Goal: Task Accomplishment & Management: Use online tool/utility

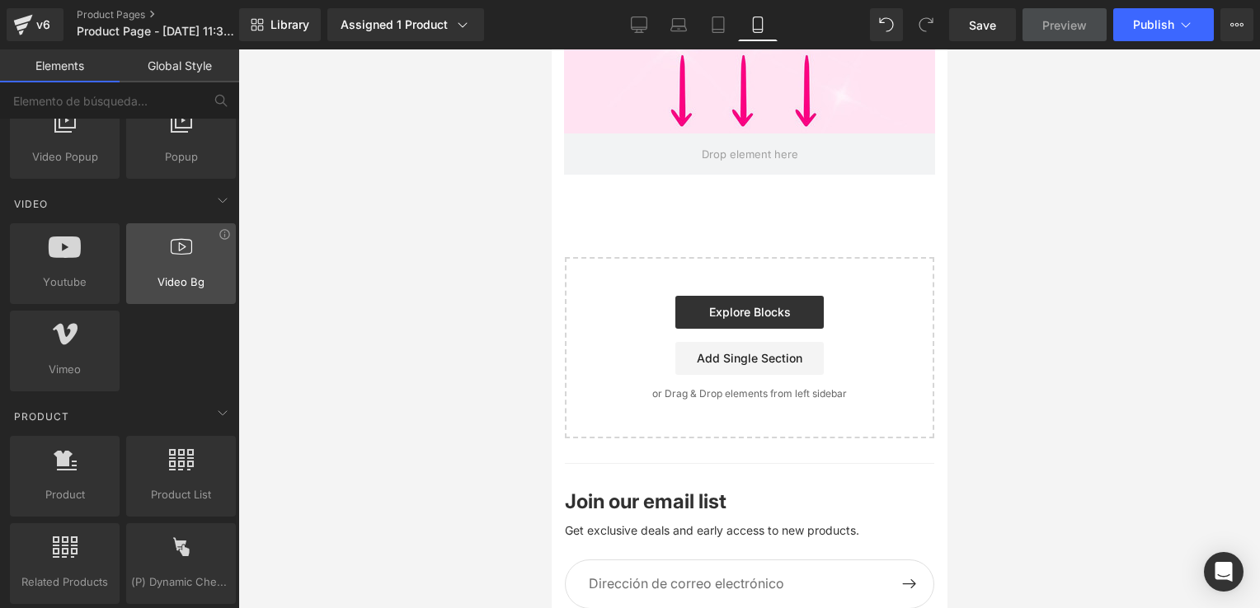
scroll to position [1154, 0]
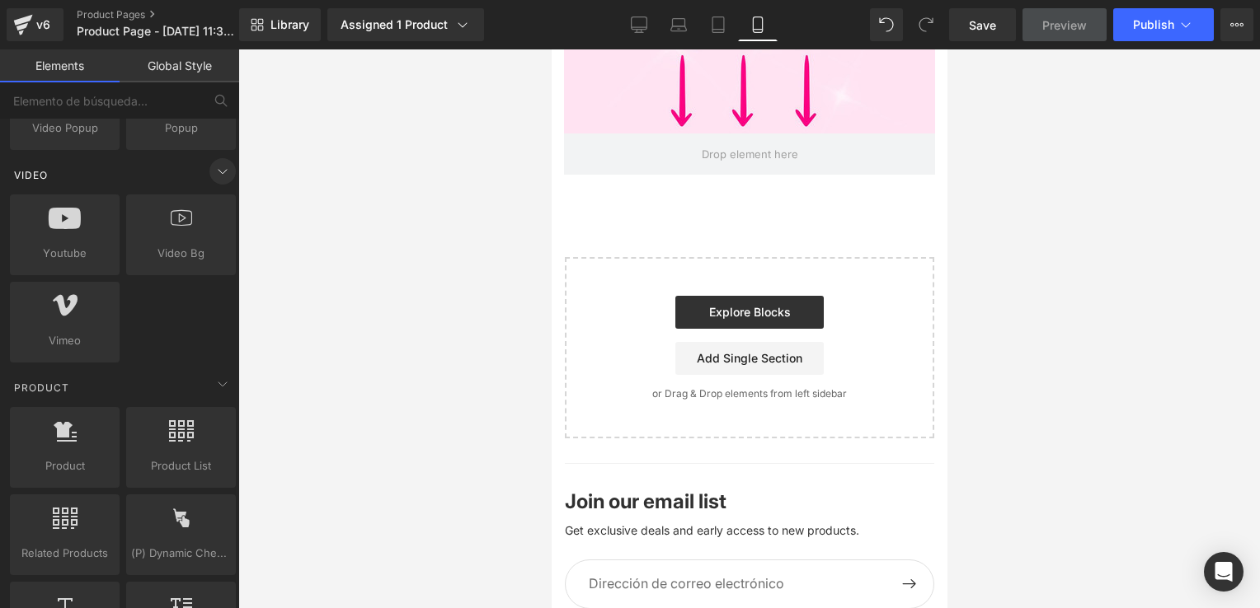
click at [213, 176] on icon at bounding box center [223, 172] width 20 height 20
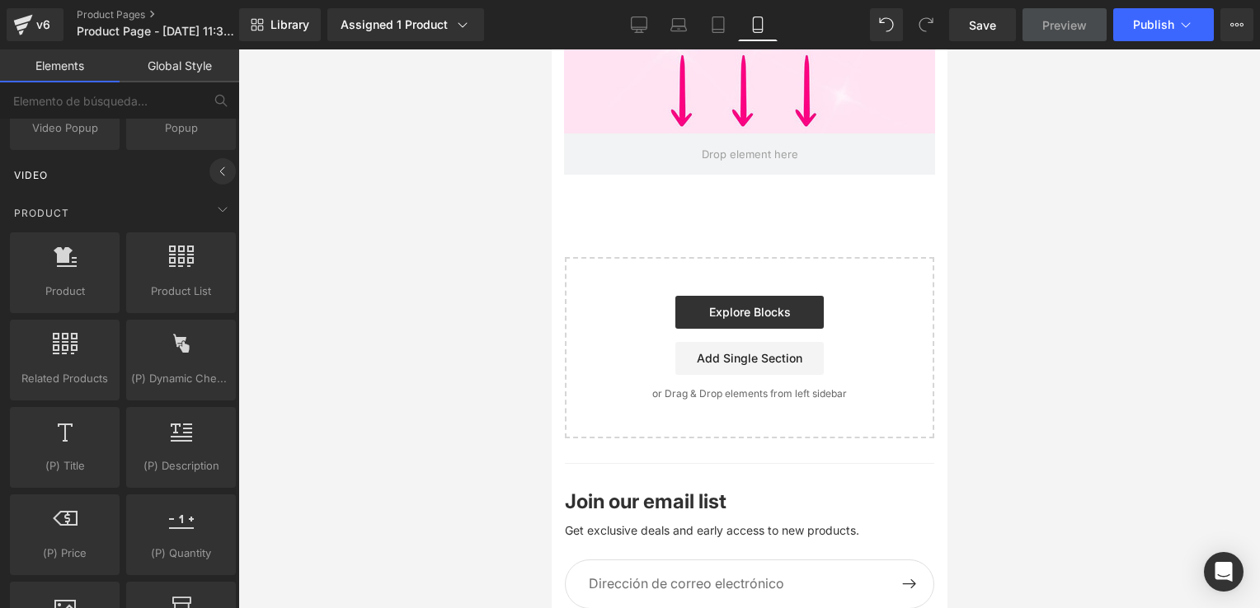
click at [213, 174] on icon at bounding box center [223, 172] width 20 height 20
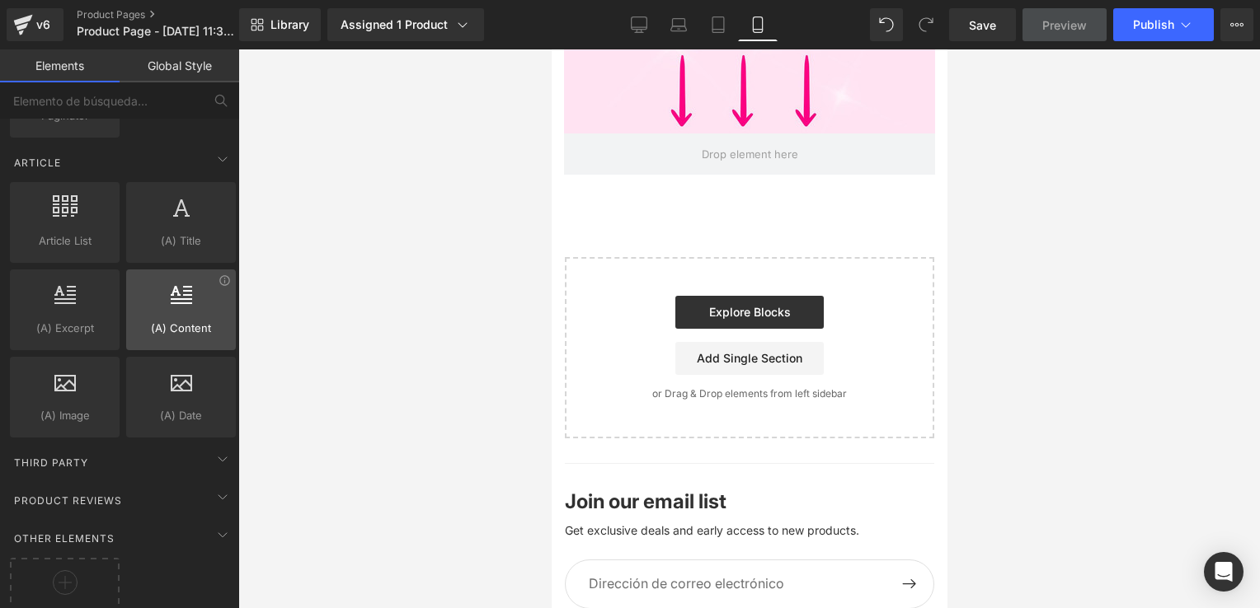
scroll to position [3132, 0]
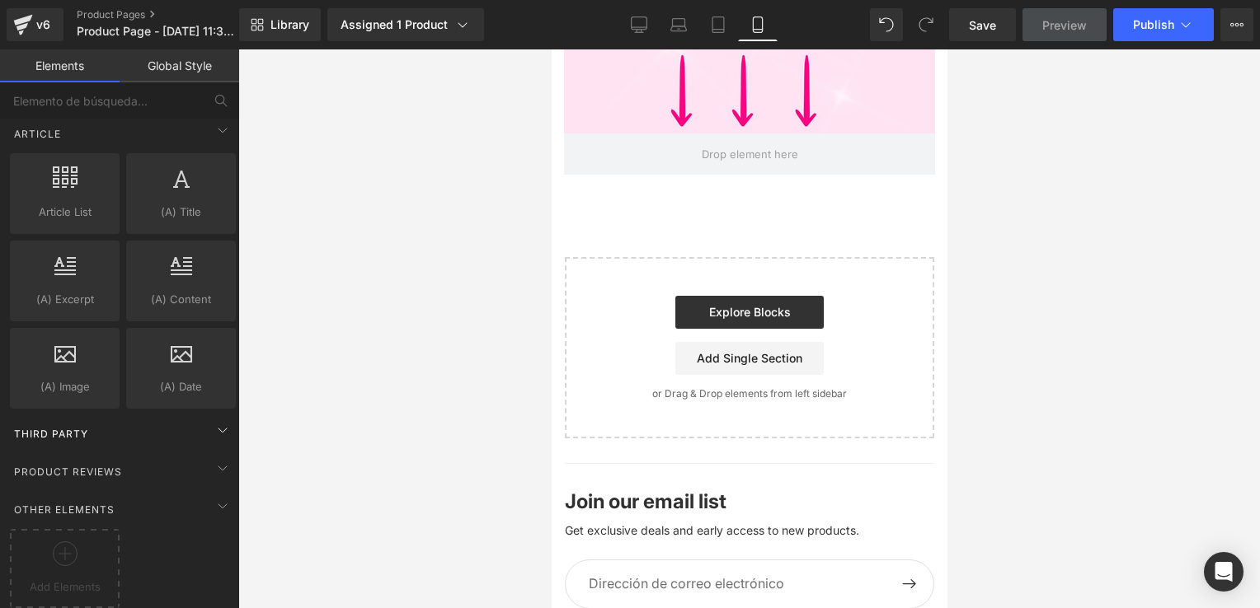
click at [198, 417] on div "Third Party" at bounding box center [123, 433] width 232 height 33
click at [217, 420] on icon at bounding box center [223, 430] width 20 height 20
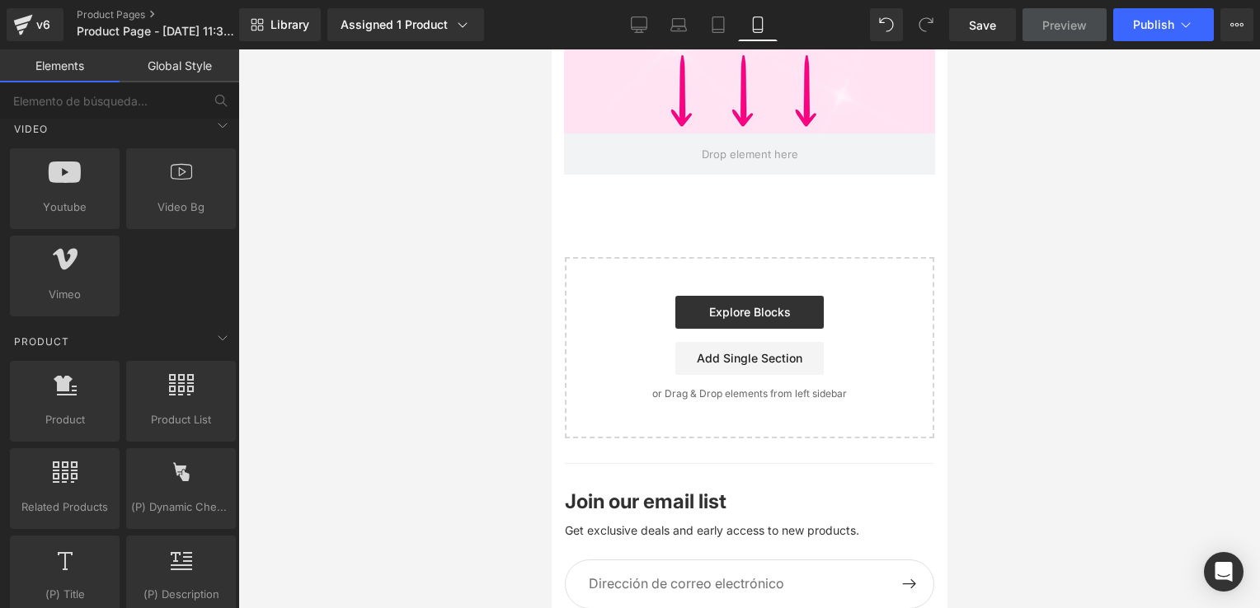
scroll to position [1154, 0]
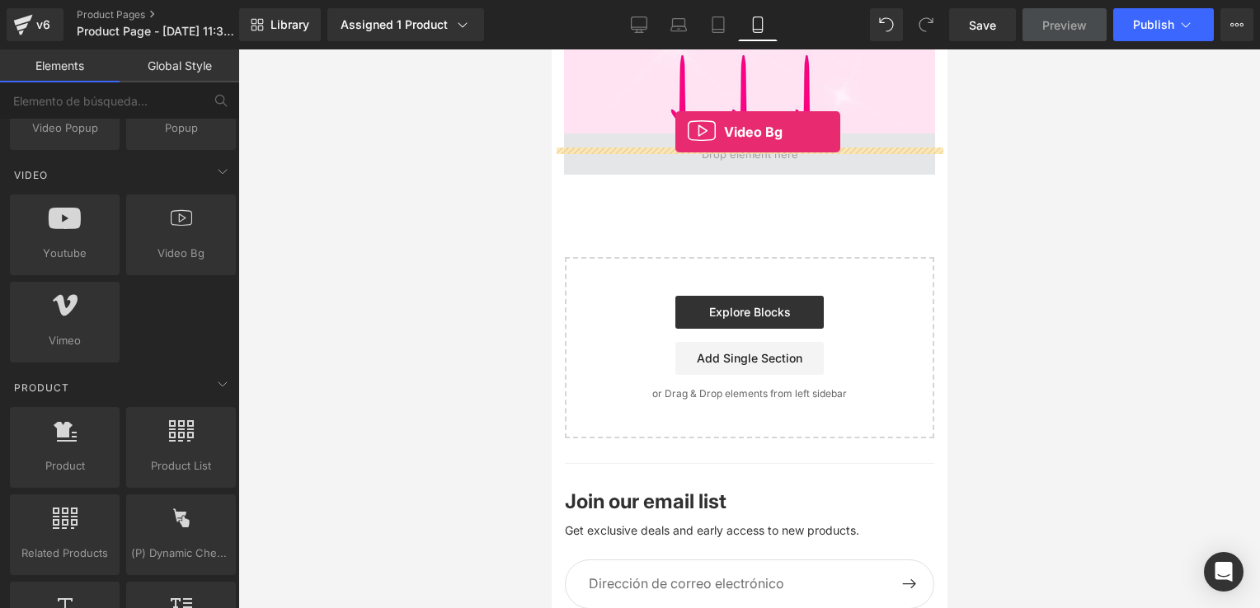
drag, startPoint x: 740, startPoint y: 295, endPoint x: 674, endPoint y: 132, distance: 176.0
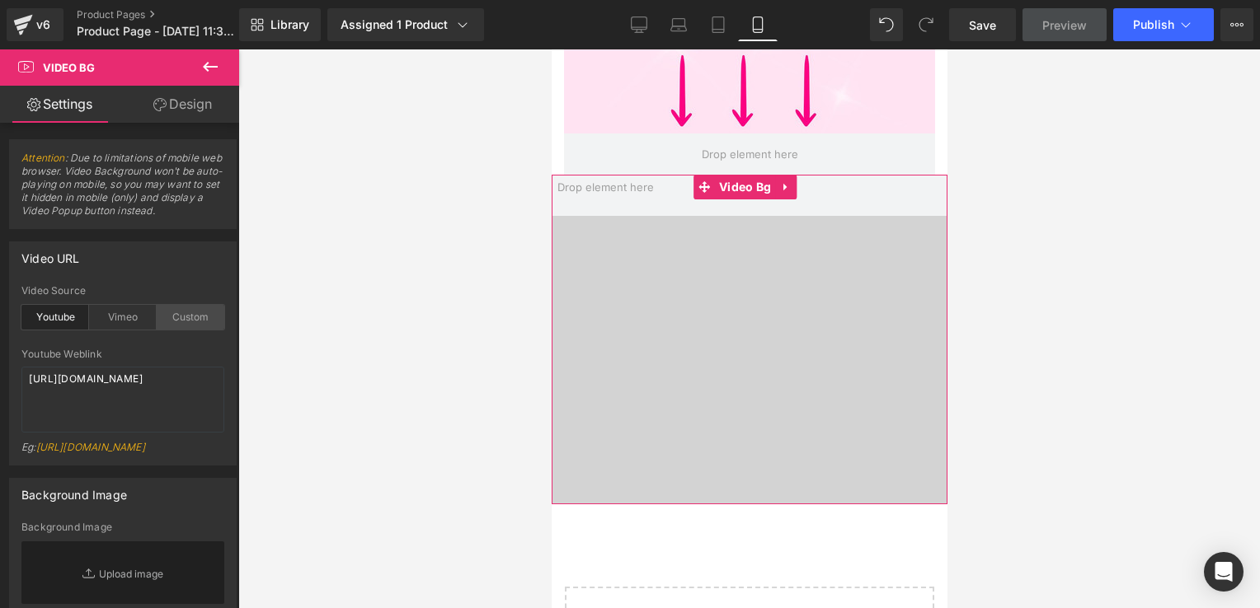
click at [192, 307] on div "Custom" at bounding box center [191, 317] width 68 height 25
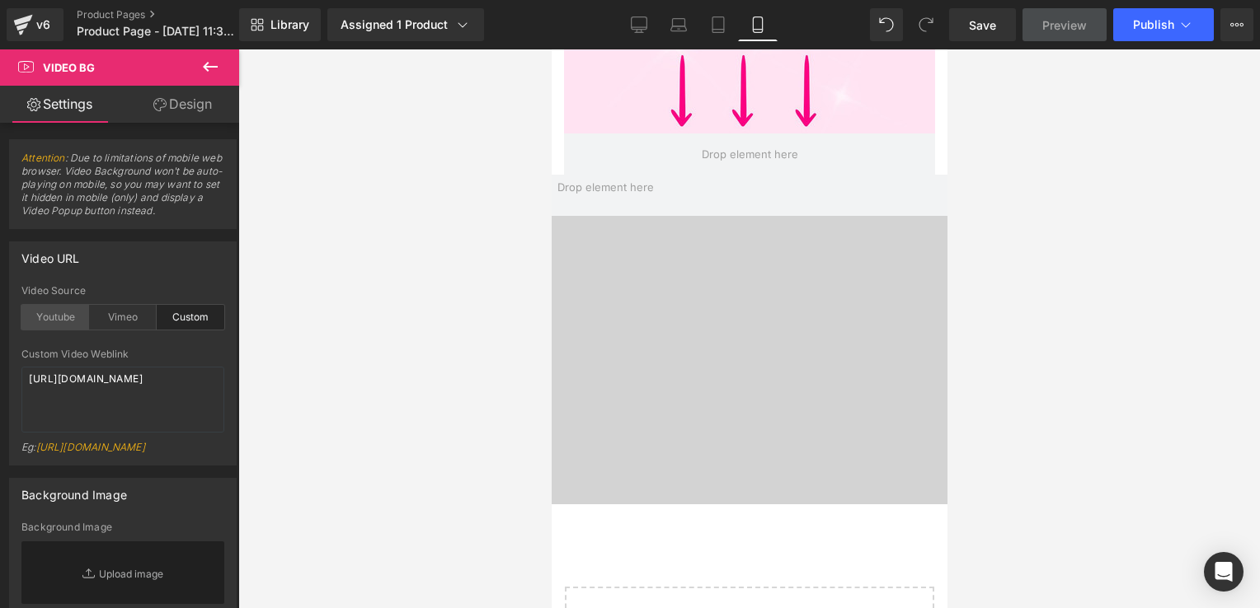
click at [54, 319] on div "Youtube" at bounding box center [55, 317] width 68 height 25
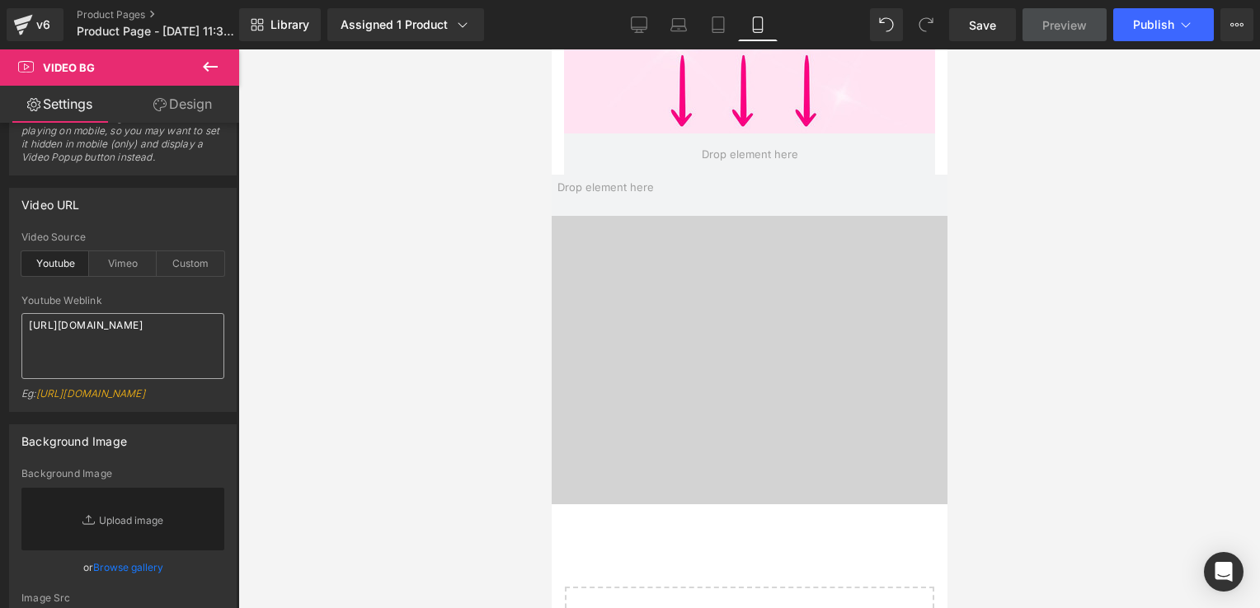
scroll to position [82, 0]
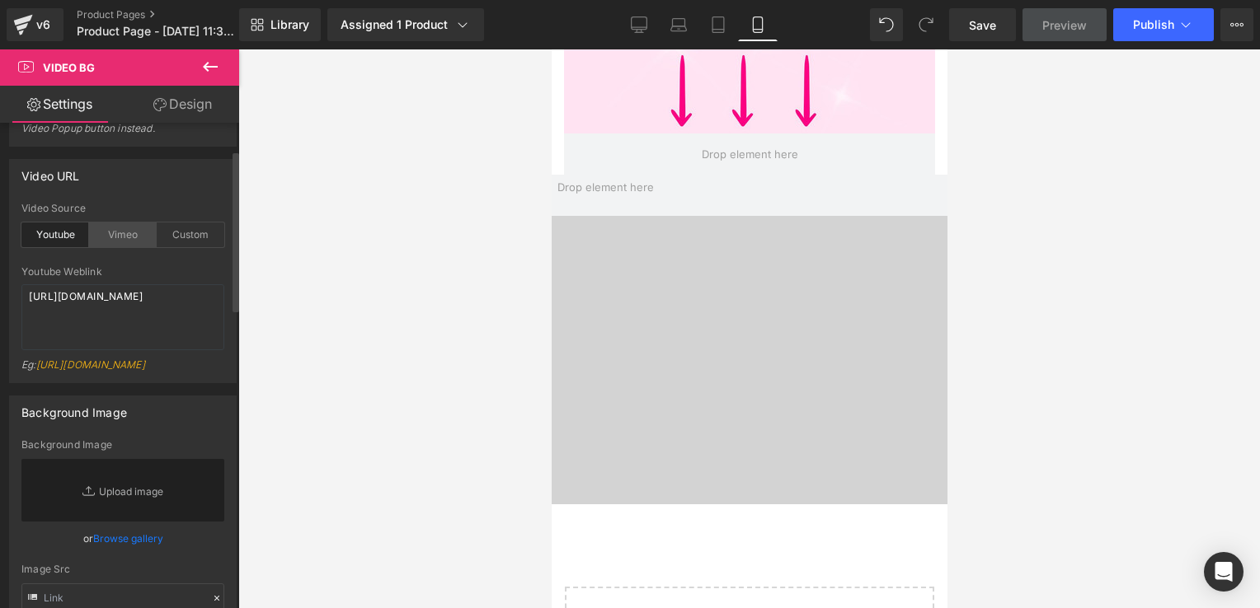
click at [134, 242] on div "Vimeo" at bounding box center [123, 235] width 68 height 25
click at [171, 242] on div "Custom" at bounding box center [191, 235] width 68 height 25
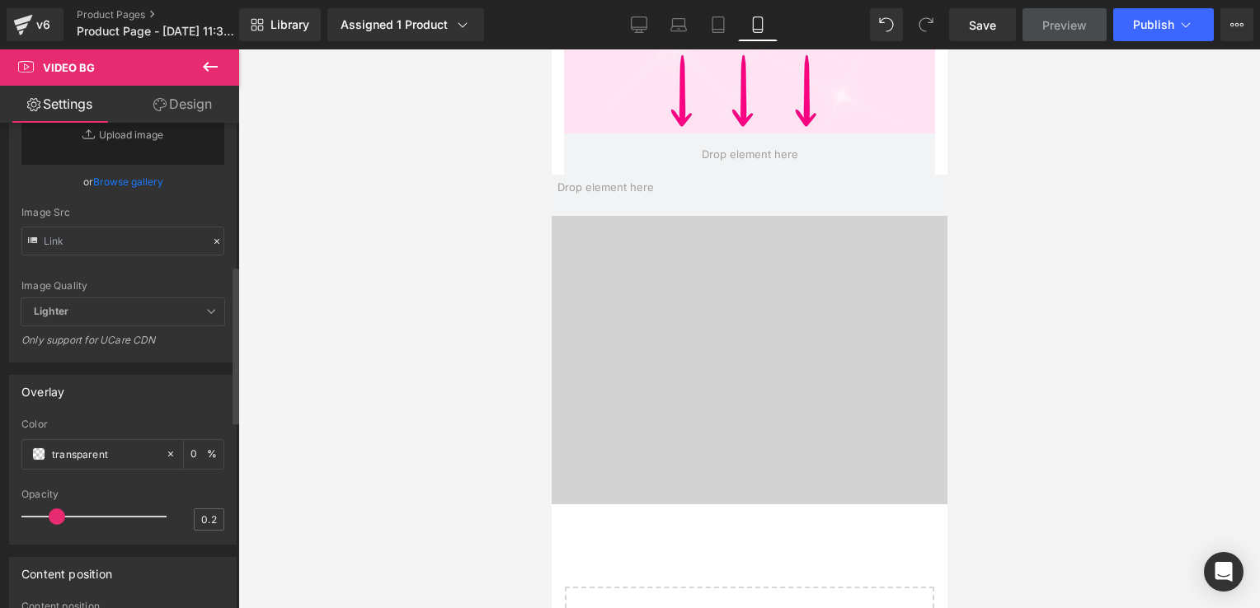
scroll to position [0, 0]
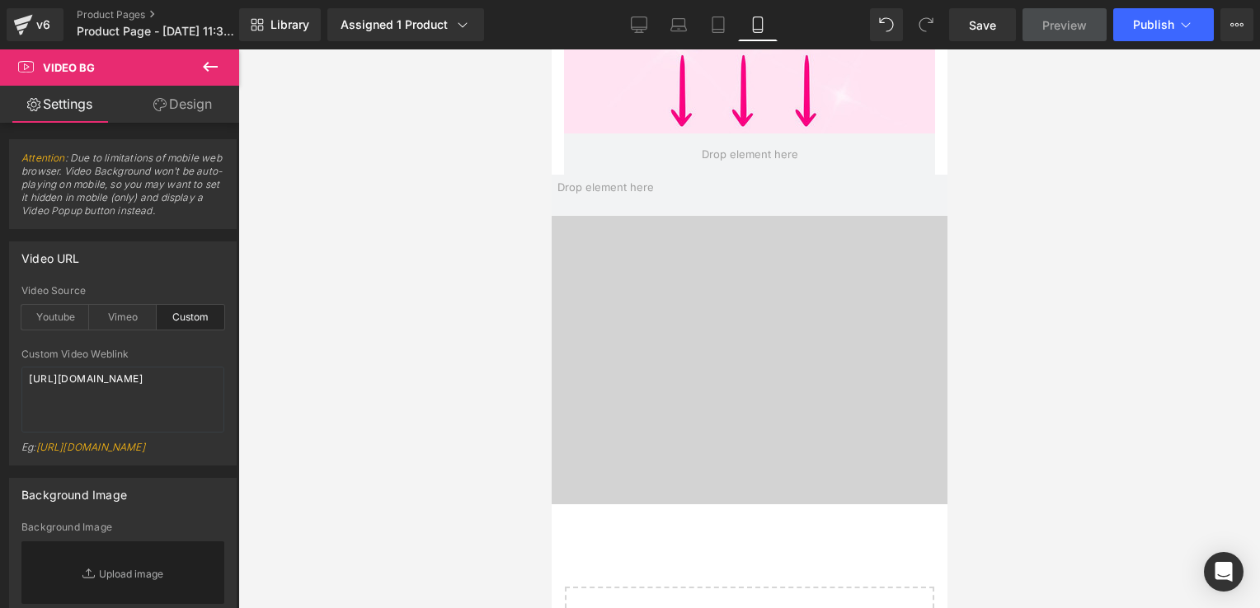
click at [177, 115] on link "Design" at bounding box center [183, 104] width 120 height 37
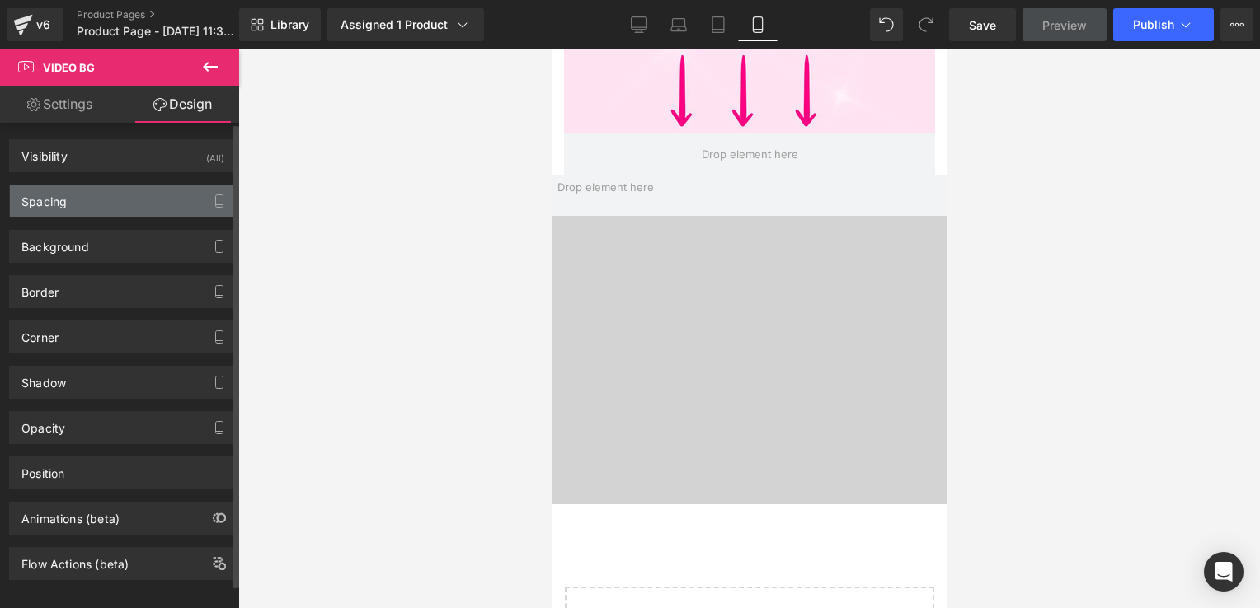
click at [109, 201] on div "Spacing" at bounding box center [123, 200] width 226 height 31
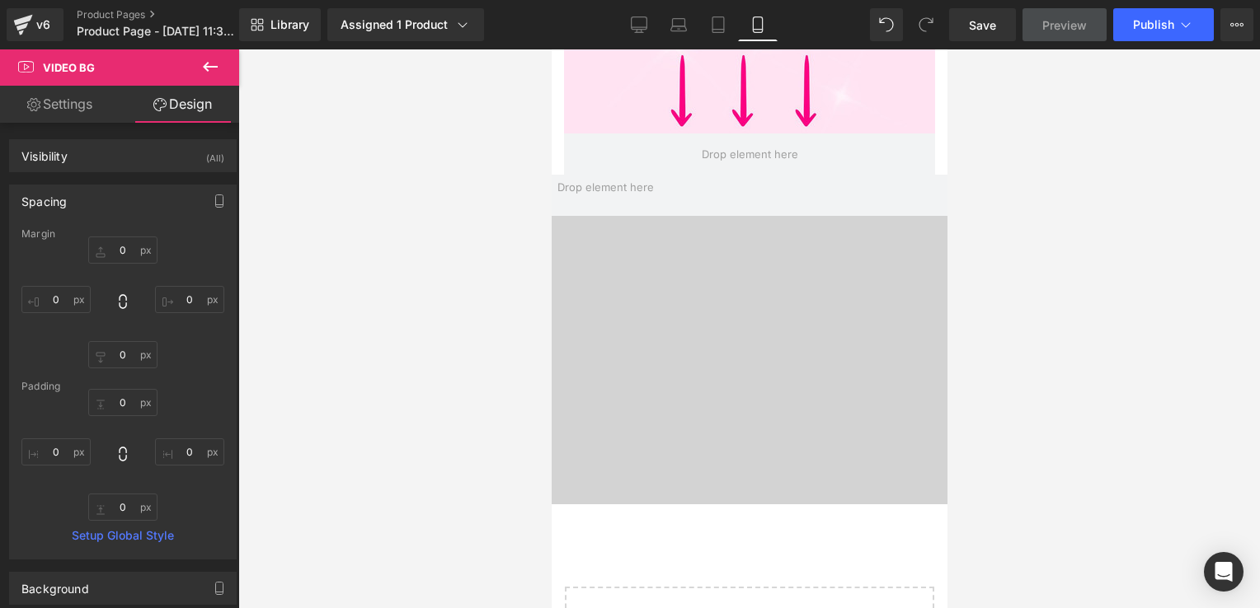
click at [62, 110] on link "Settings" at bounding box center [60, 104] width 120 height 37
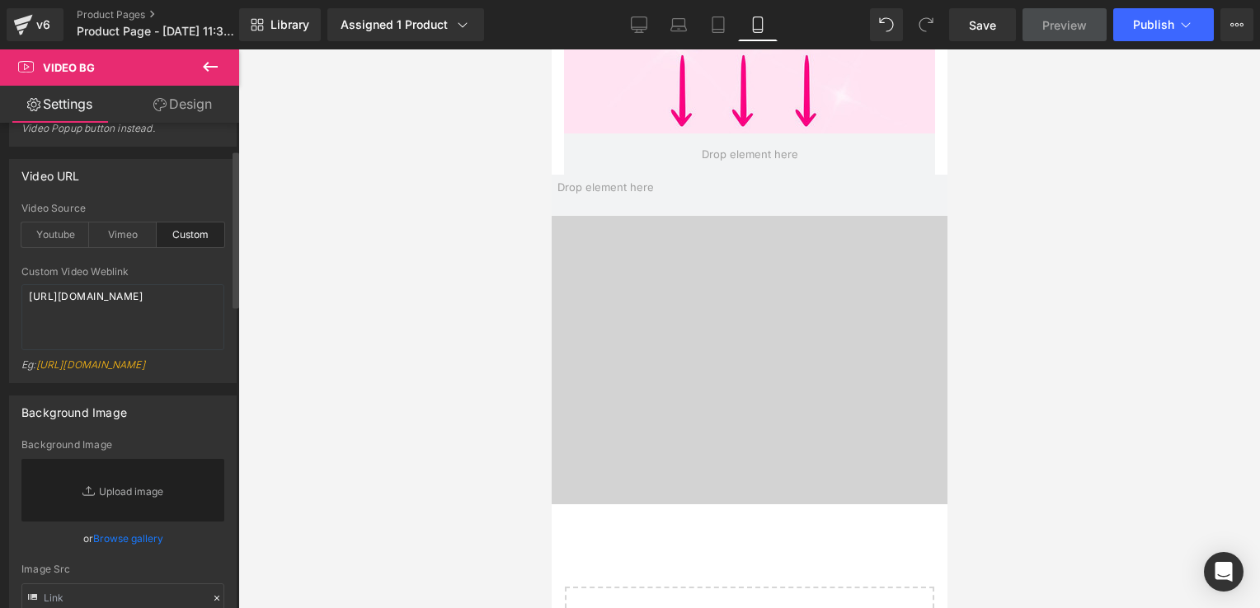
scroll to position [165, 0]
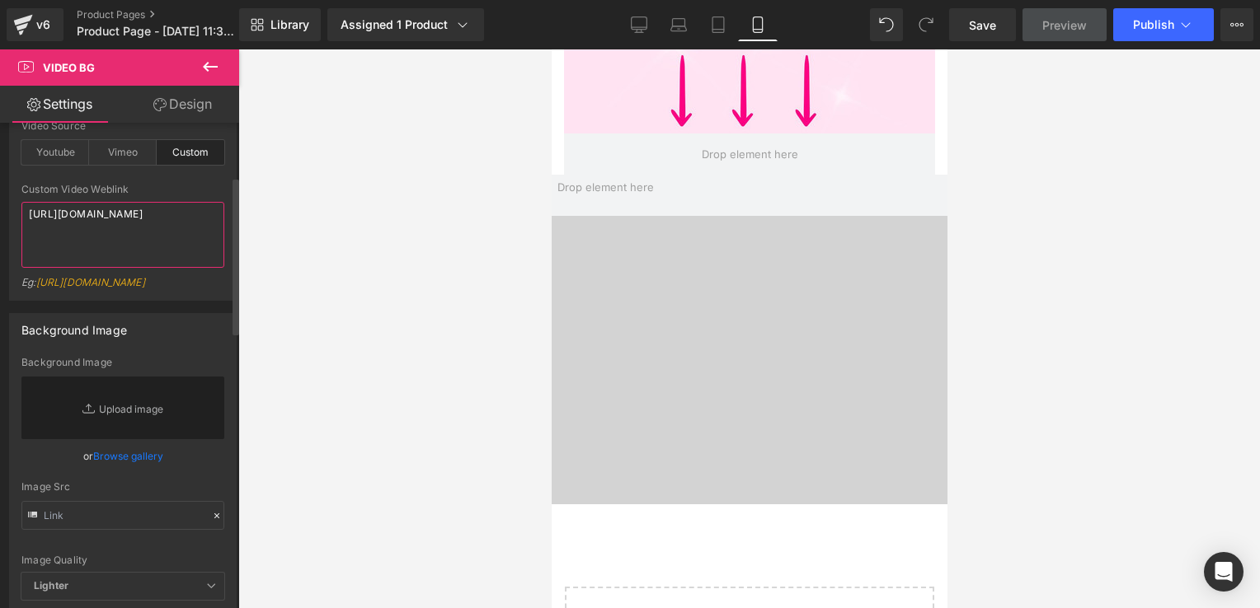
click at [195, 244] on textarea "[URL][DOMAIN_NAME]" at bounding box center [122, 235] width 203 height 66
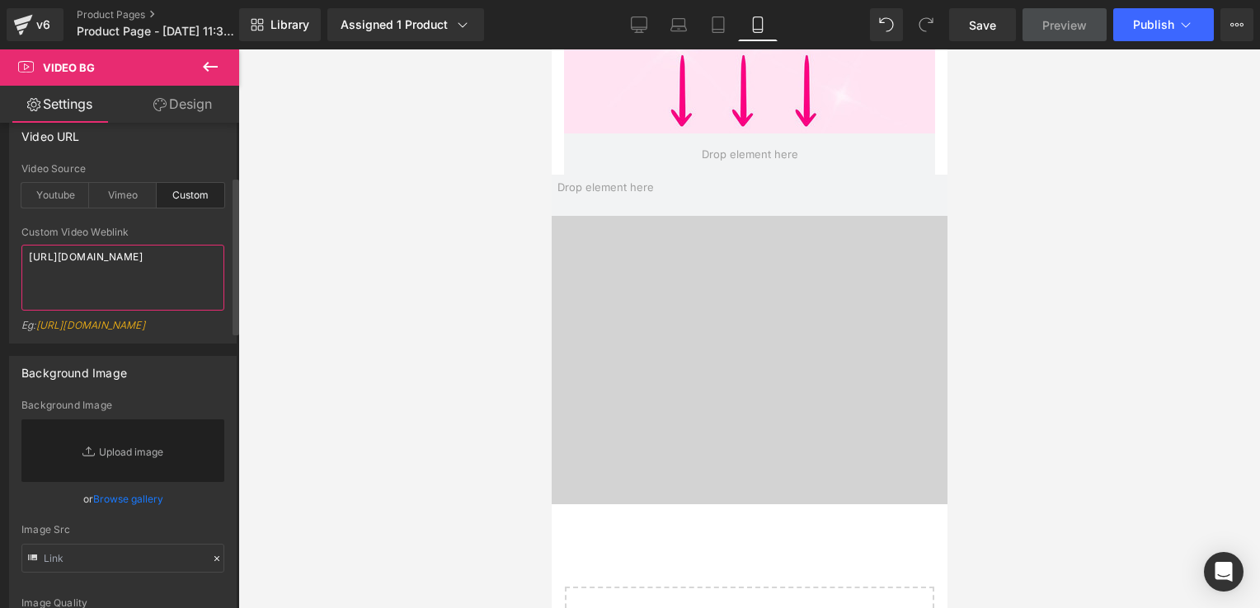
scroll to position [82, 0]
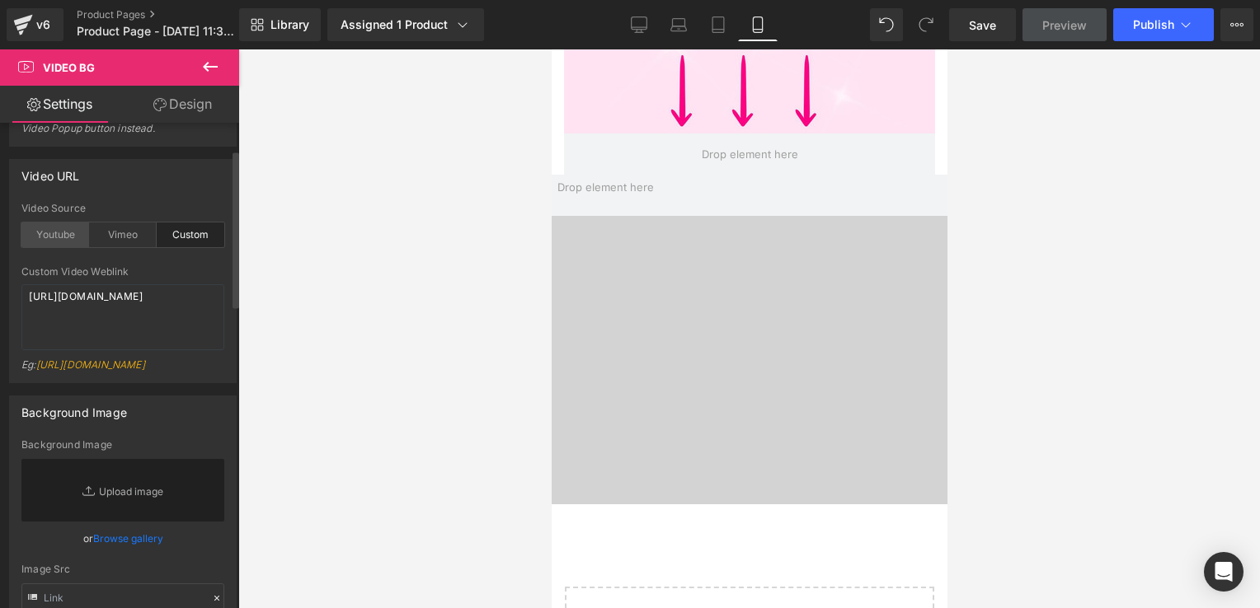
click at [63, 232] on div "Youtube" at bounding box center [55, 235] width 68 height 25
click at [147, 237] on div "Vimeo" at bounding box center [123, 235] width 68 height 25
click at [204, 66] on icon at bounding box center [210, 67] width 15 height 10
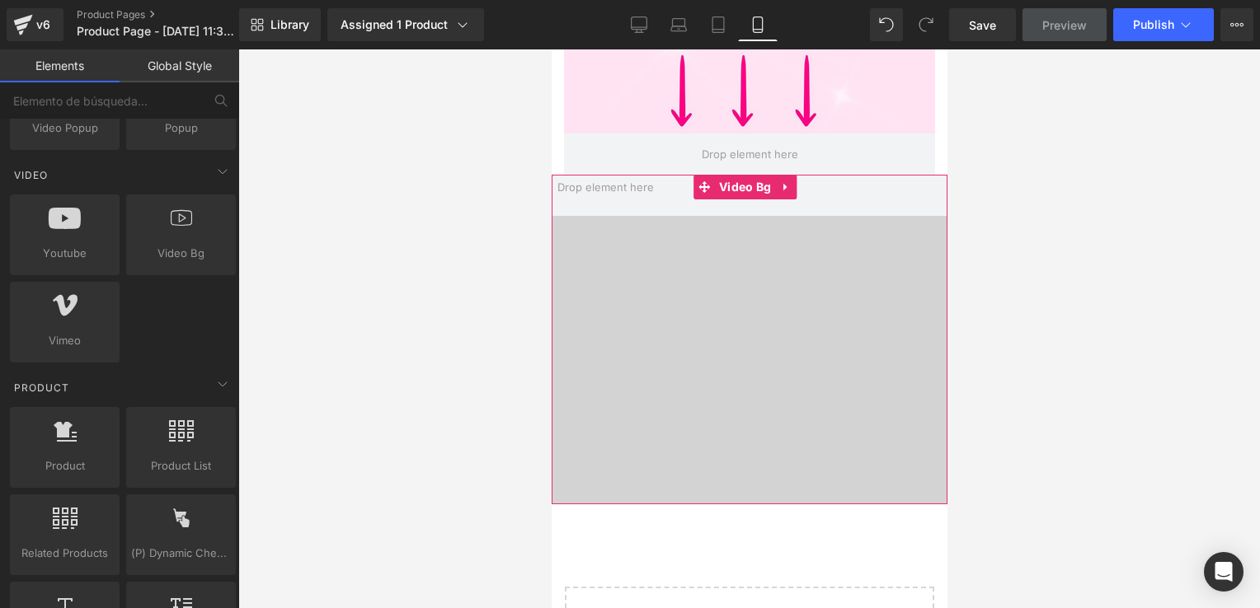
click at [792, 259] on span at bounding box center [749, 340] width 396 height 330
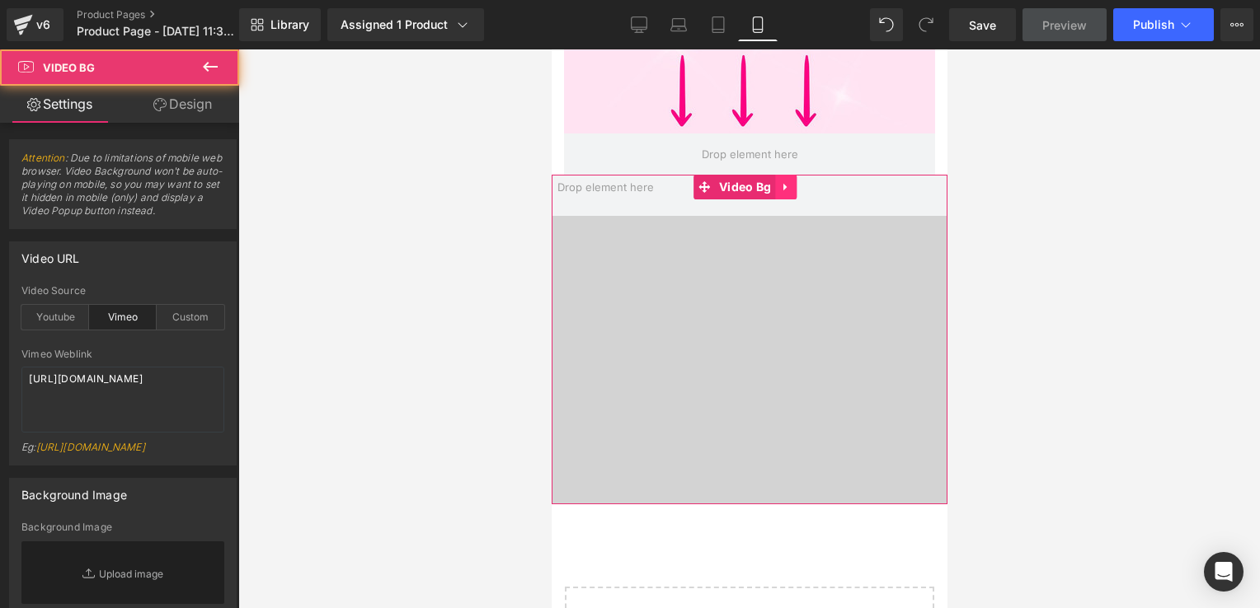
click at [780, 181] on icon at bounding box center [786, 187] width 12 height 12
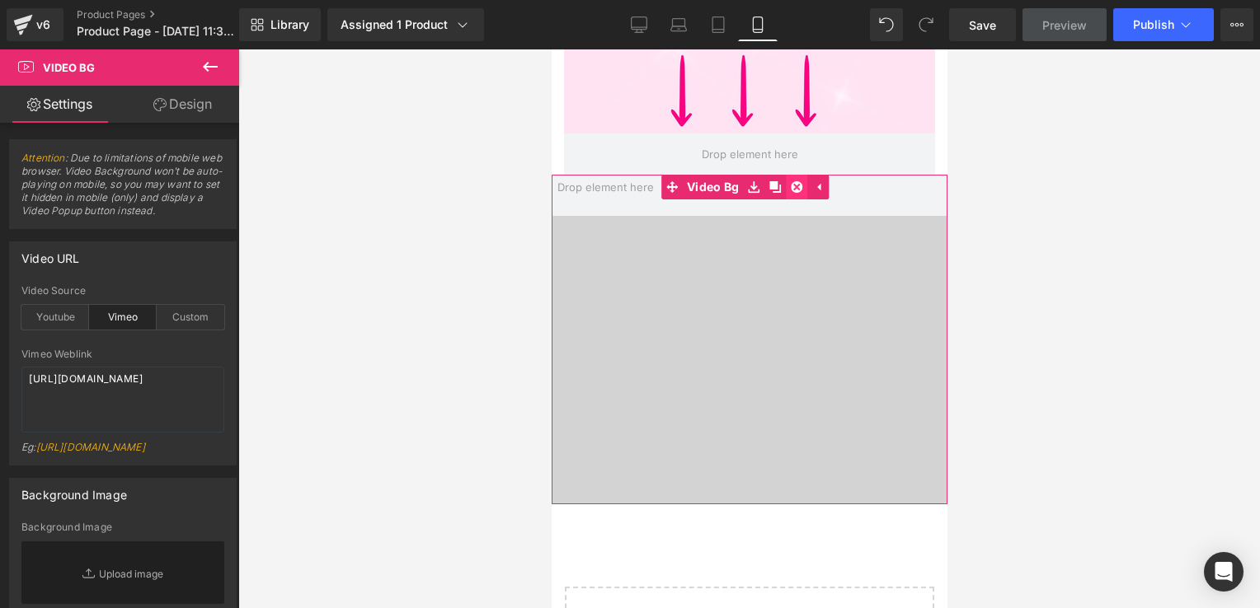
click at [787, 175] on link at bounding box center [796, 187] width 21 height 25
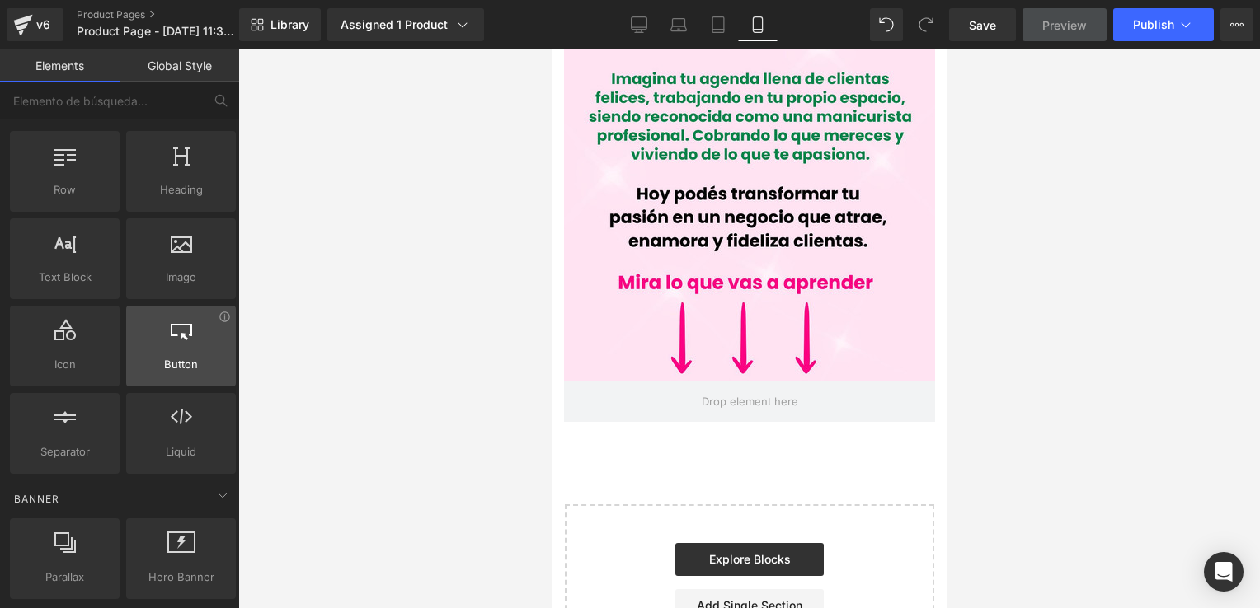
scroll to position [0, 0]
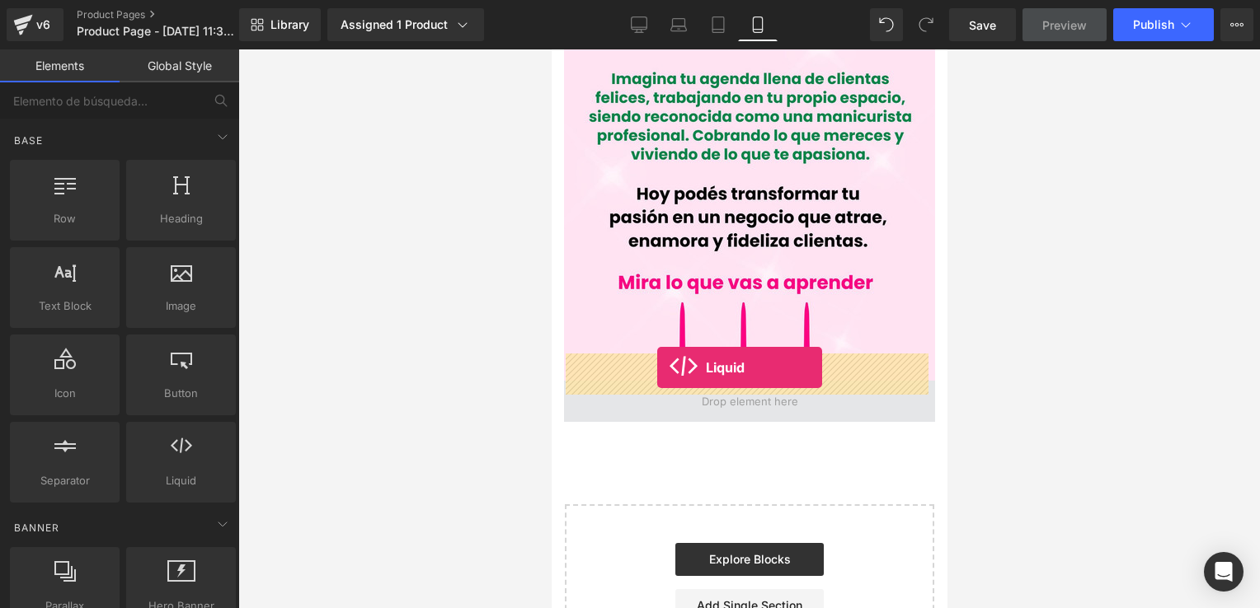
drag, startPoint x: 734, startPoint y: 509, endPoint x: 656, endPoint y: 368, distance: 162.0
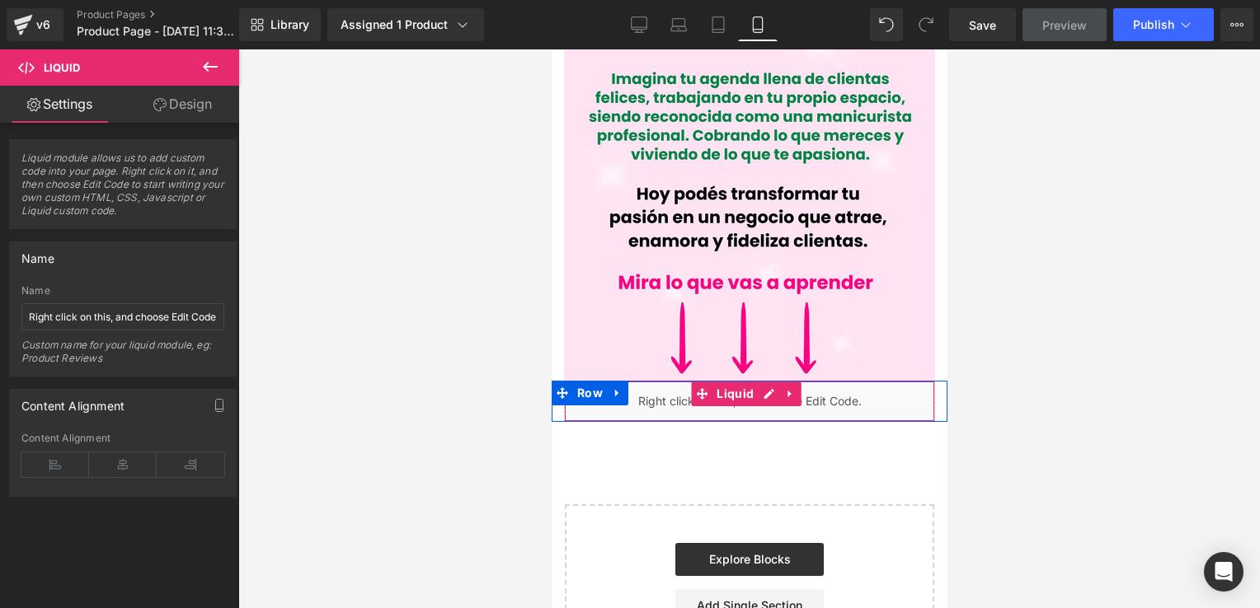
click at [677, 381] on div "Liquid" at bounding box center [748, 401] width 371 height 41
click at [783, 388] on icon at bounding box center [789, 394] width 12 height 12
drag, startPoint x: 896, startPoint y: 381, endPoint x: 864, endPoint y: 376, distance: 32.5
click at [896, 381] on div "Liquid" at bounding box center [748, 401] width 371 height 41
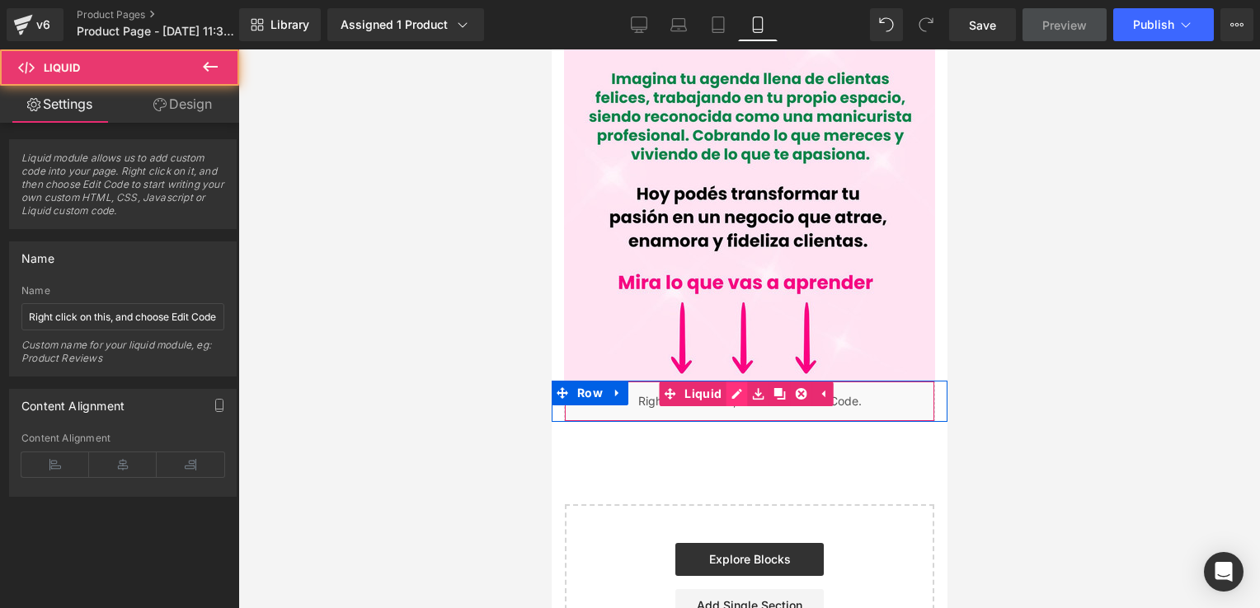
click at [738, 381] on div "Liquid" at bounding box center [748, 401] width 371 height 41
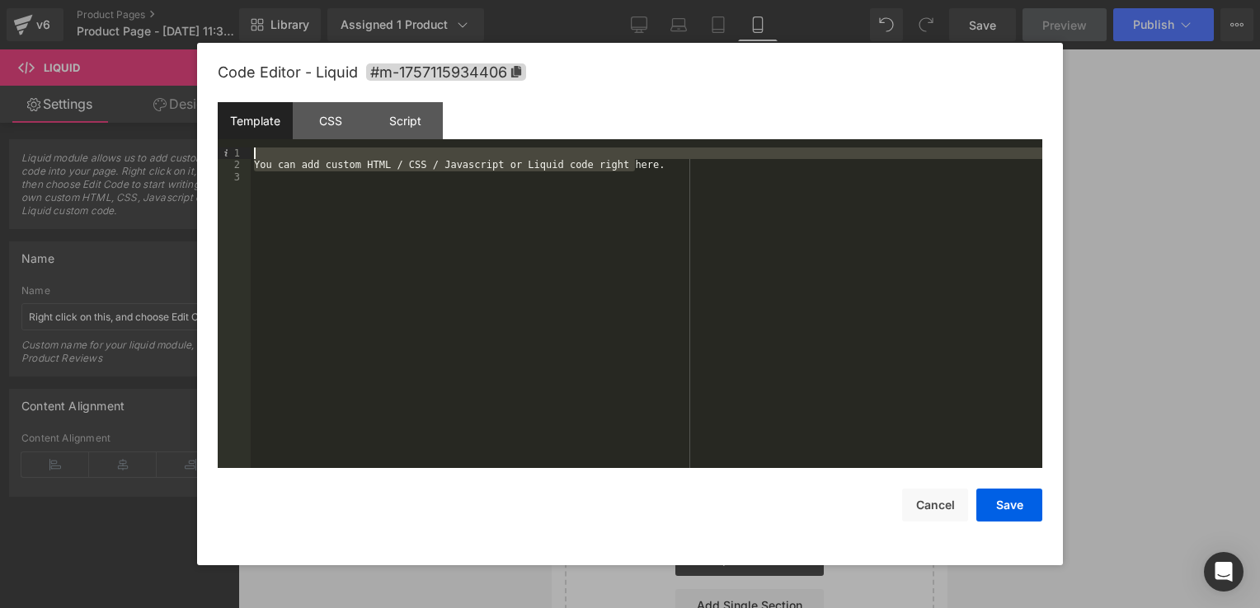
drag, startPoint x: 633, startPoint y: 167, endPoint x: 198, endPoint y: 153, distance: 435.4
click at [198, 153] on div "Code Editor - Liquid #m-1757115934406 Template CSS Script Data 1 2 3 You can ad…" at bounding box center [630, 304] width 866 height 523
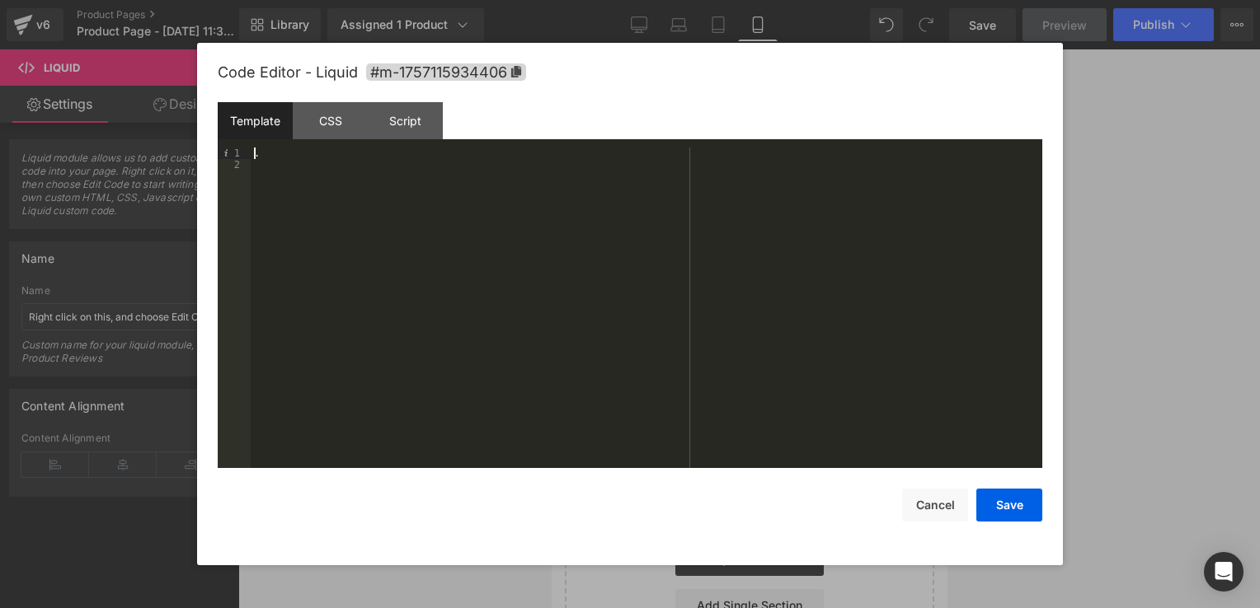
click at [458, 171] on div "." at bounding box center [646, 320] width 791 height 345
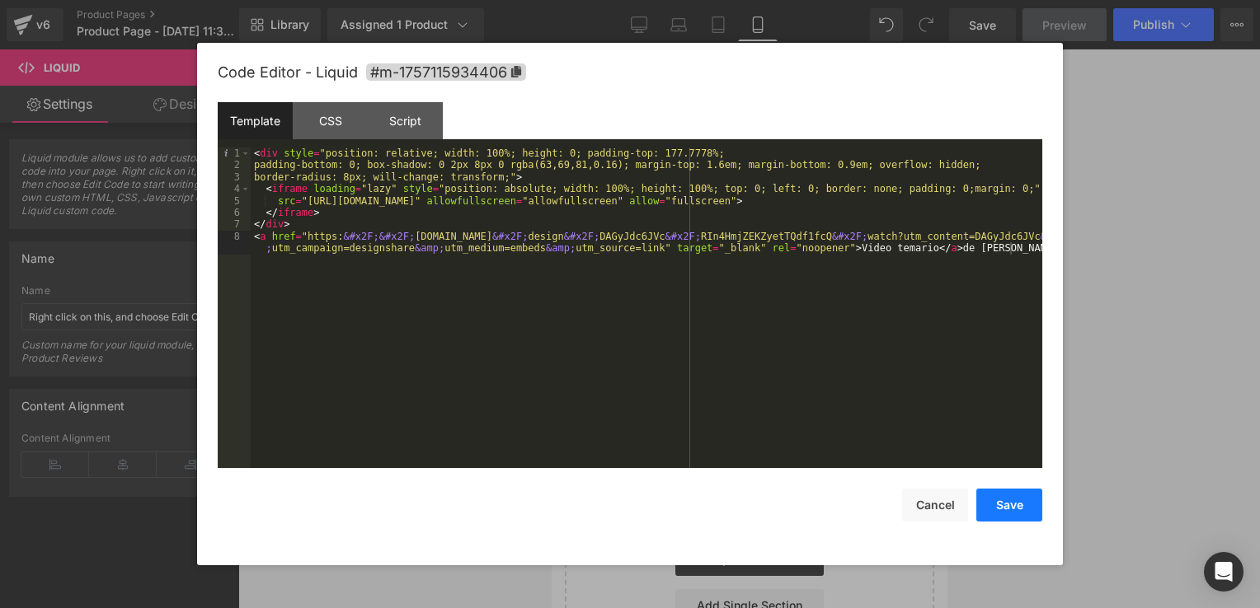
click at [1029, 513] on button "Save" at bounding box center [1009, 505] width 66 height 33
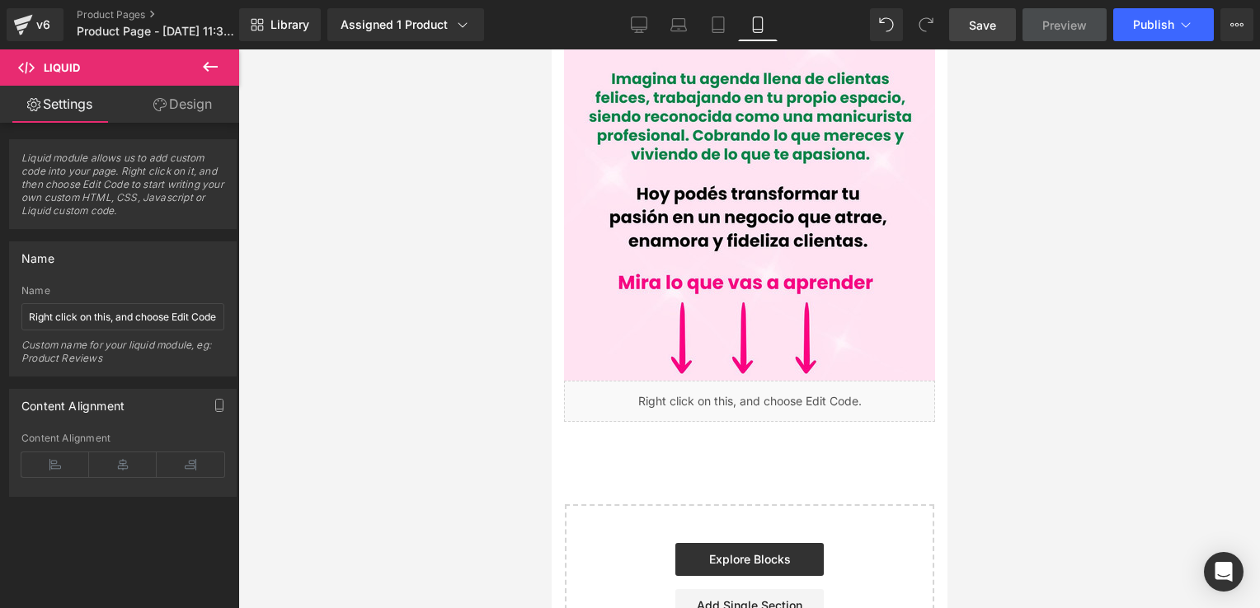
click at [1006, 15] on link "Save" at bounding box center [982, 24] width 67 height 33
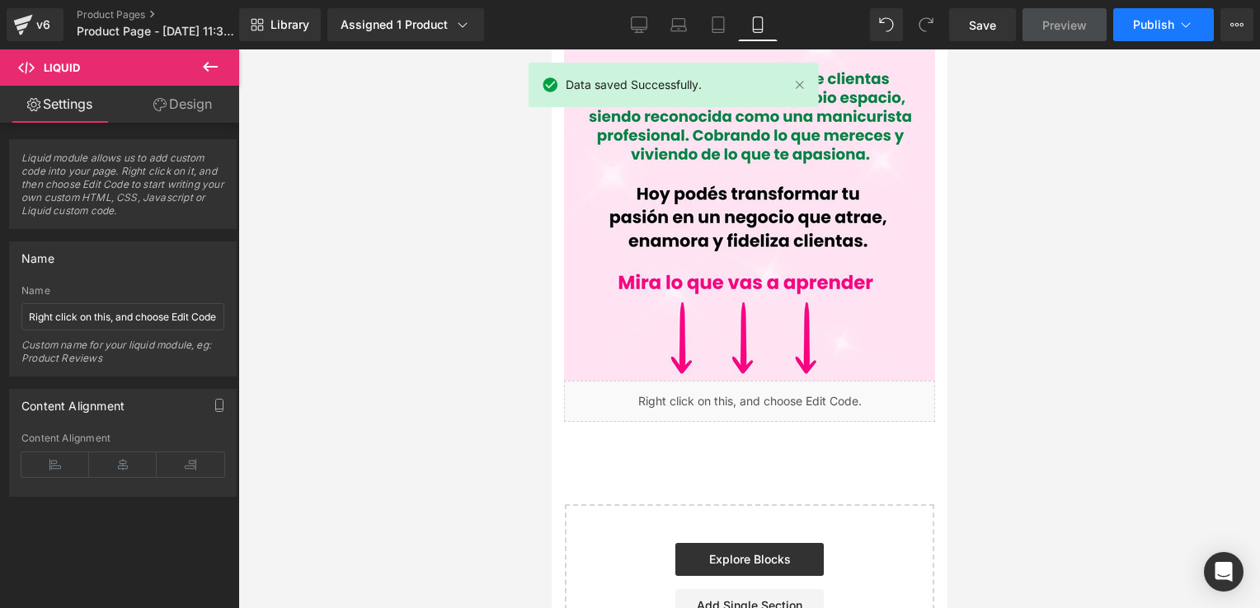
click at [1166, 20] on span "Publish" at bounding box center [1153, 24] width 41 height 13
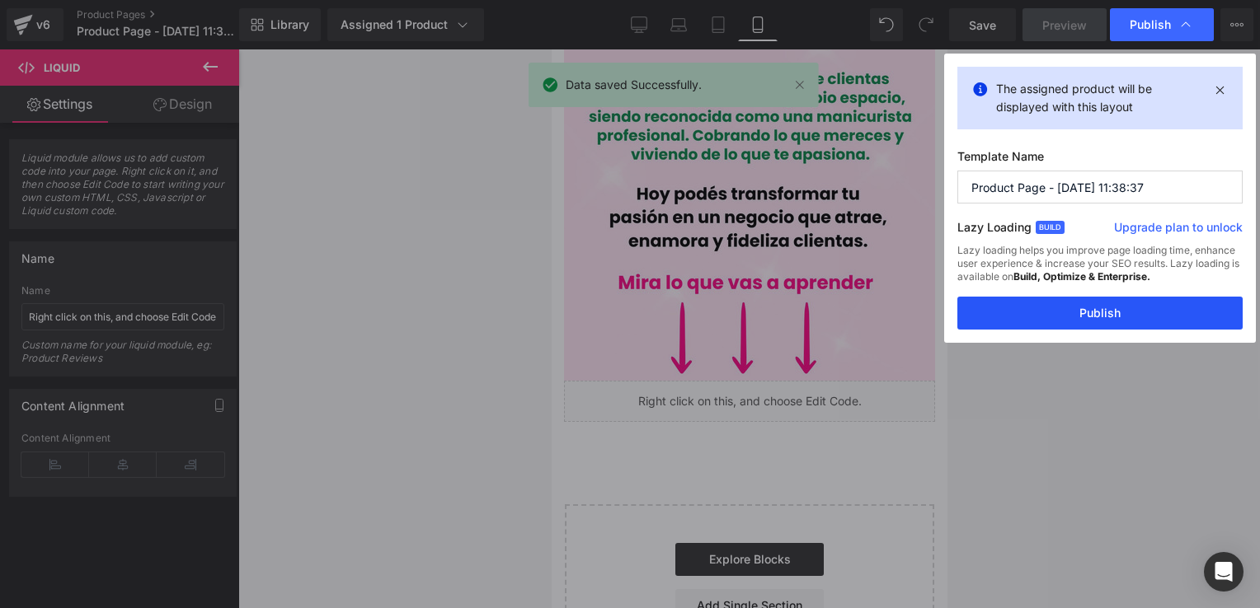
click at [1103, 314] on button "Publish" at bounding box center [1099, 313] width 285 height 33
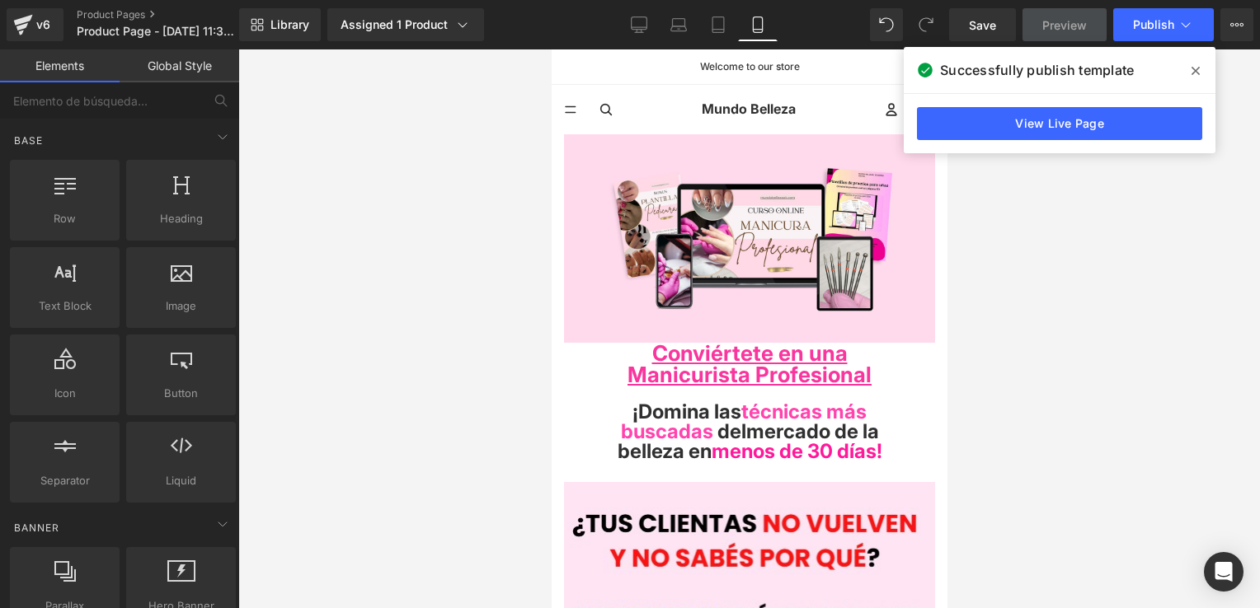
click at [753, 66] on p "Welcome to our store" at bounding box center [748, 67] width 323 height 10
click at [776, 66] on p "Welcome to our store" at bounding box center [748, 67] width 323 height 10
drag, startPoint x: 776, startPoint y: 66, endPoint x: 759, endPoint y: 68, distance: 16.6
click at [759, 68] on p "Welcome to our store" at bounding box center [748, 67] width 323 height 10
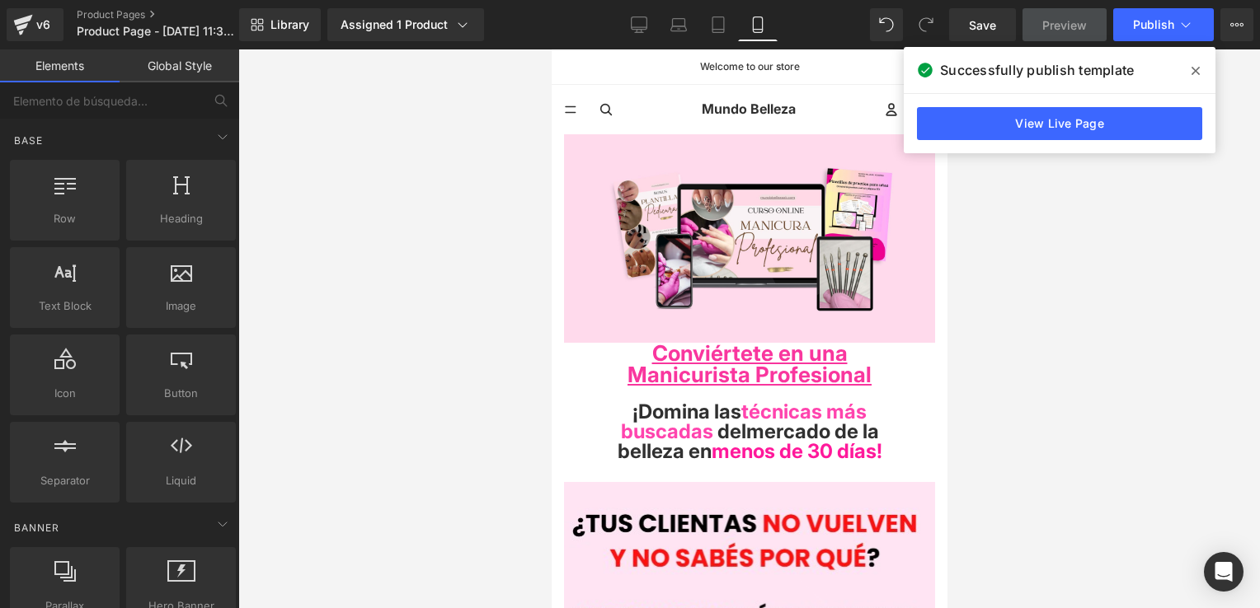
click at [706, 70] on p "Welcome to our store" at bounding box center [748, 67] width 323 height 10
drag, startPoint x: 690, startPoint y: 69, endPoint x: 795, endPoint y: 69, distance: 104.7
click at [795, 69] on p "Welcome to our store" at bounding box center [748, 67] width 323 height 10
click at [594, 71] on p "Welcome to our store" at bounding box center [748, 67] width 323 height 10
click at [723, 68] on p "Welcome to our store" at bounding box center [748, 67] width 323 height 10
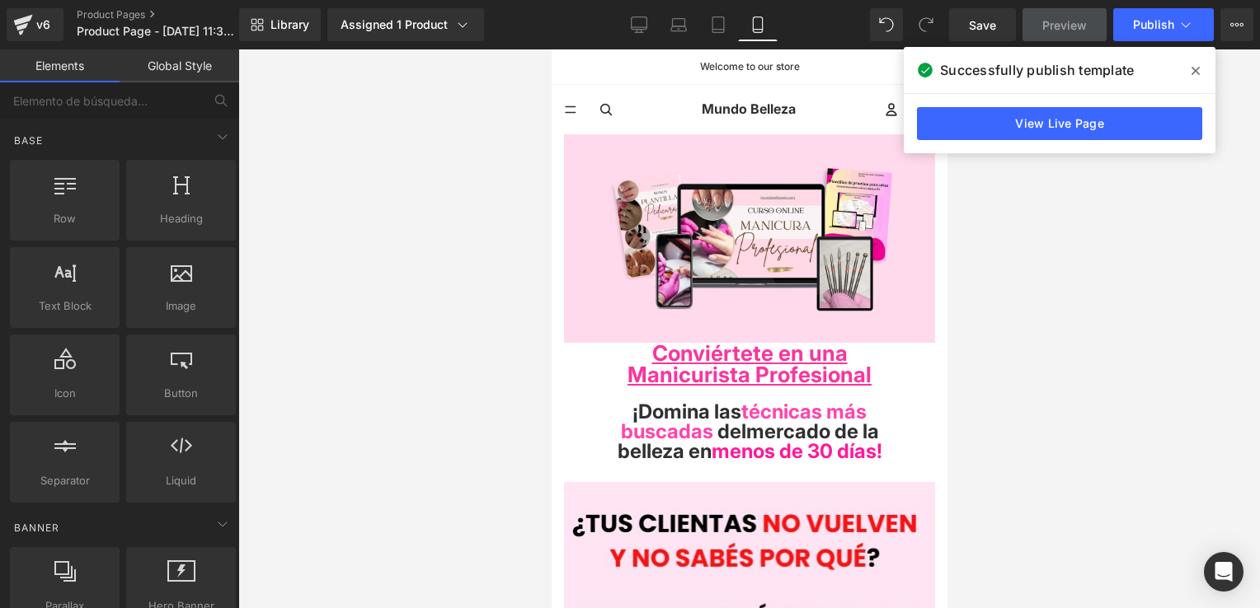
click at [1194, 69] on icon at bounding box center [1195, 71] width 8 height 8
